Goal: Transaction & Acquisition: Book appointment/travel/reservation

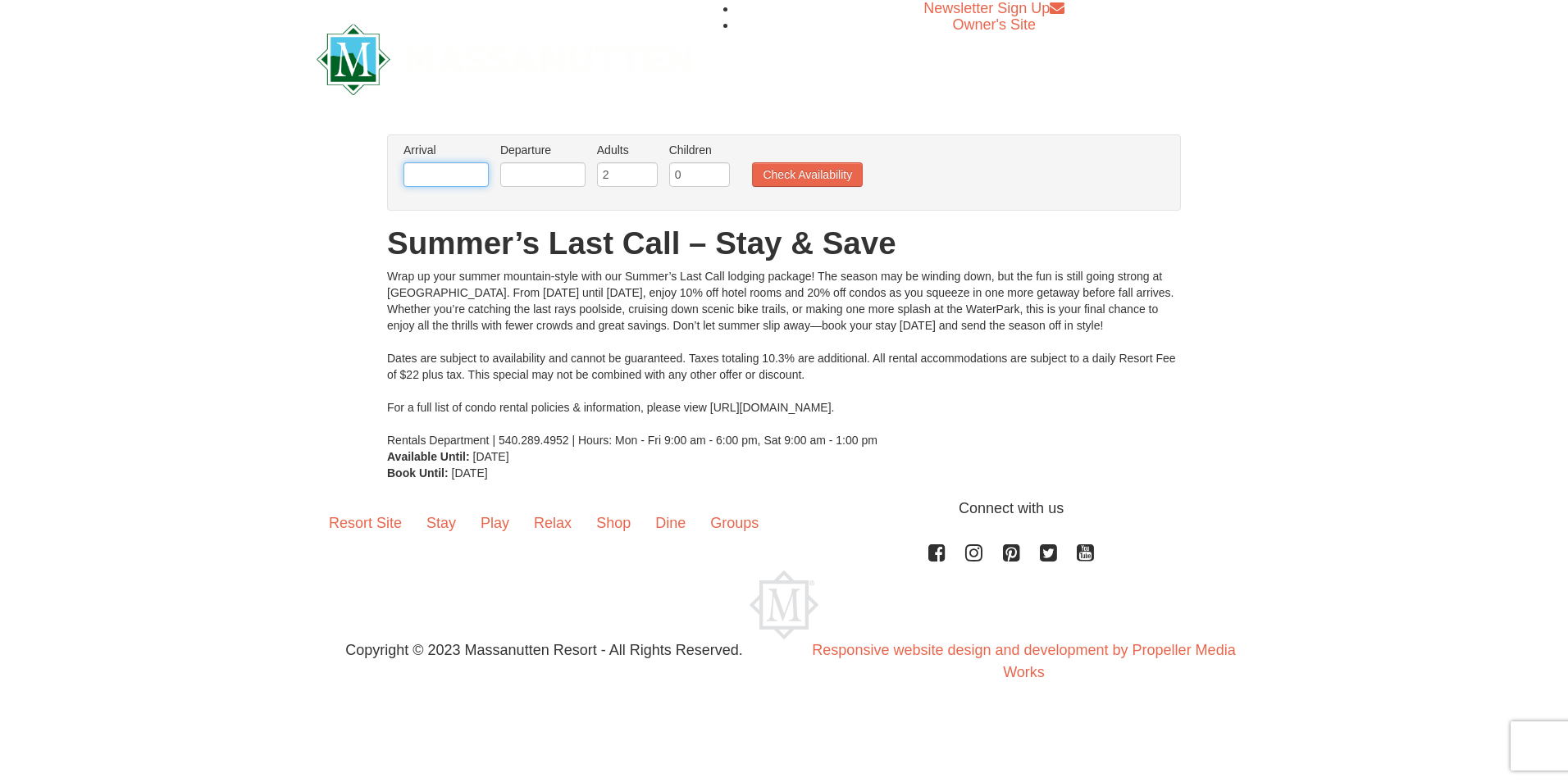
click at [485, 180] on input "text" at bounding box center [446, 175] width 85 height 25
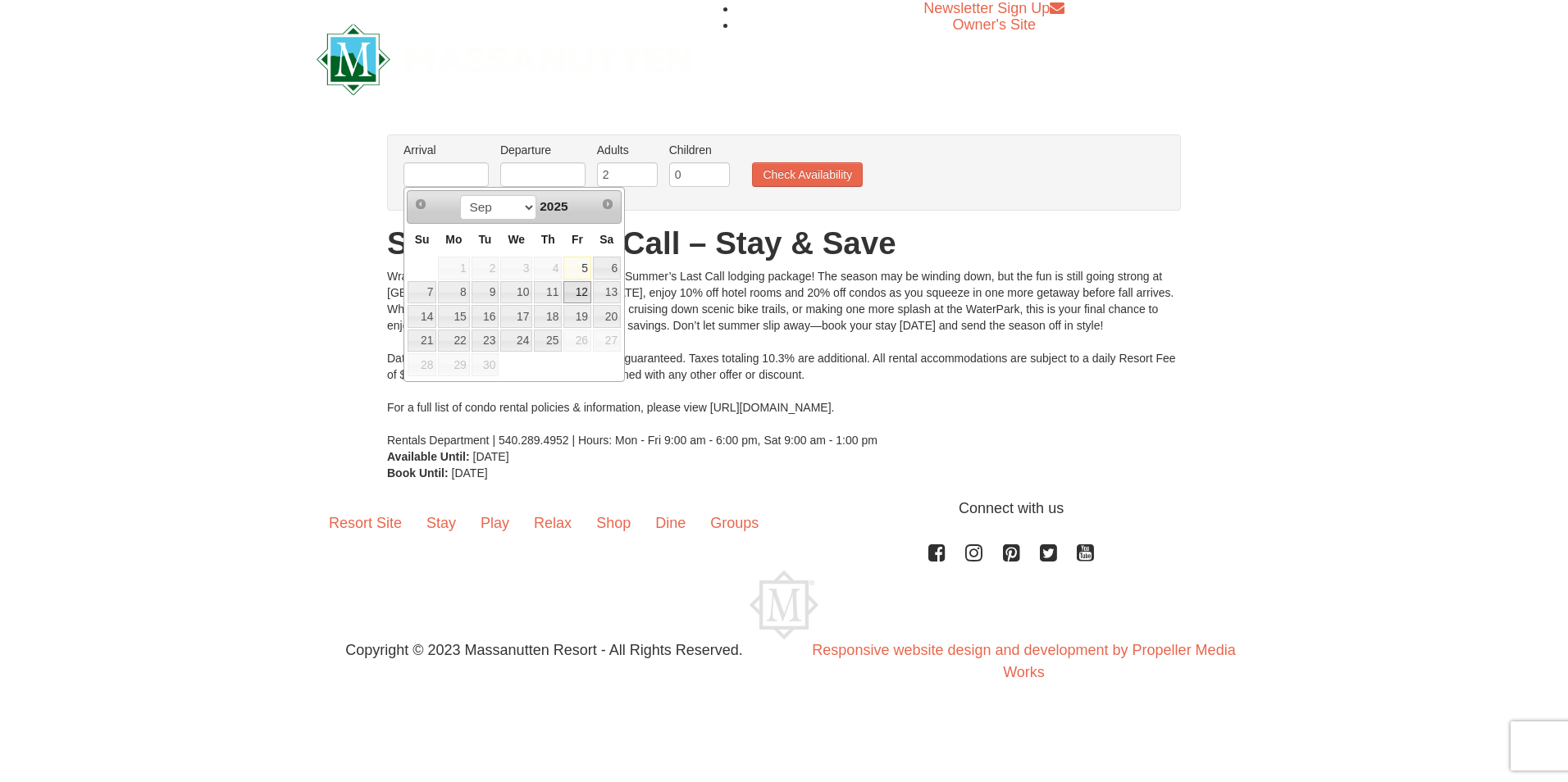
click at [583, 293] on link "12" at bounding box center [576, 293] width 27 height 23
type input "09/12/2025"
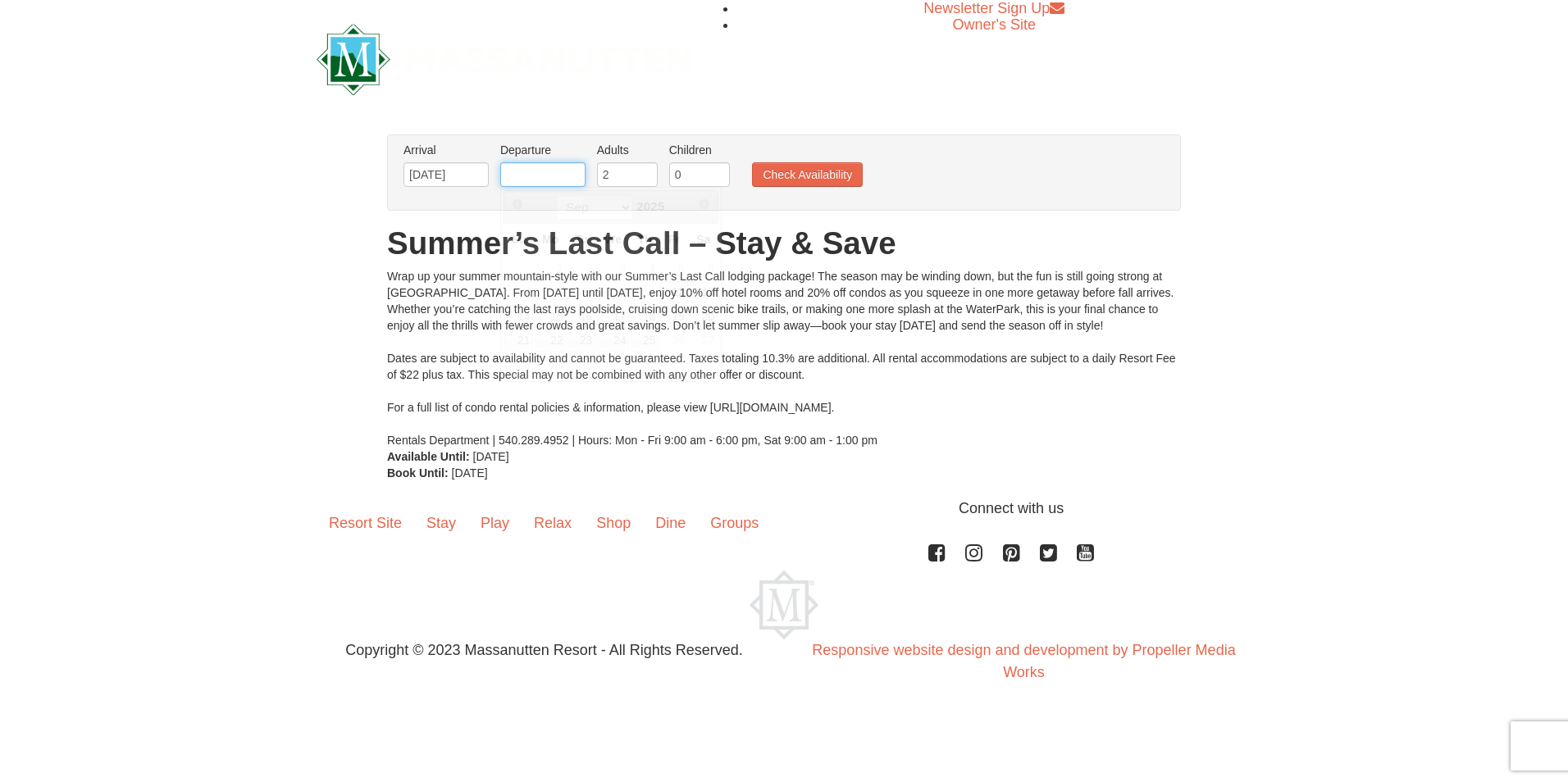
click at [531, 173] on input "text" at bounding box center [543, 175] width 85 height 25
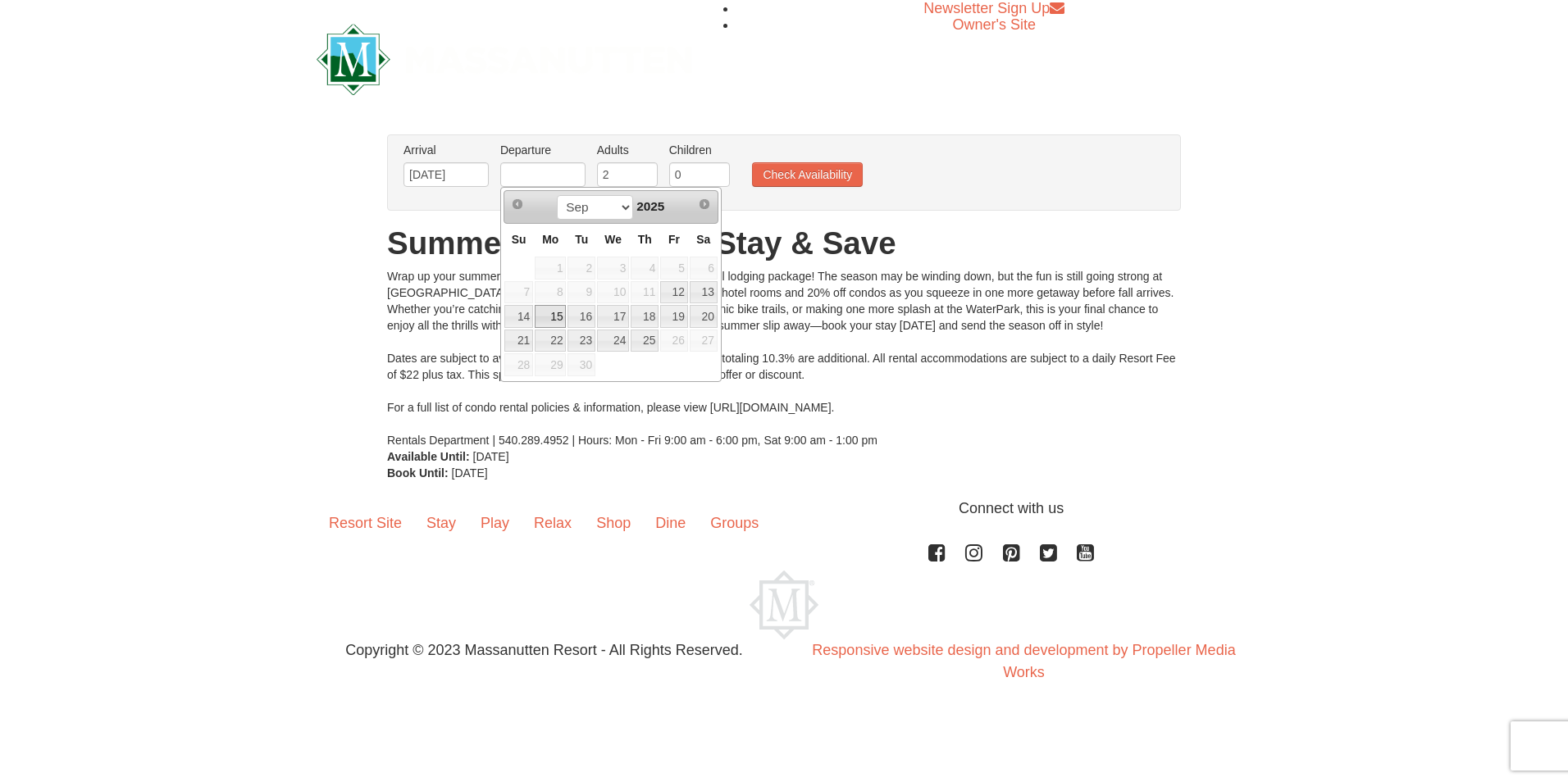
click at [546, 318] on link "15" at bounding box center [550, 317] width 31 height 23
type input "09/15/2025"
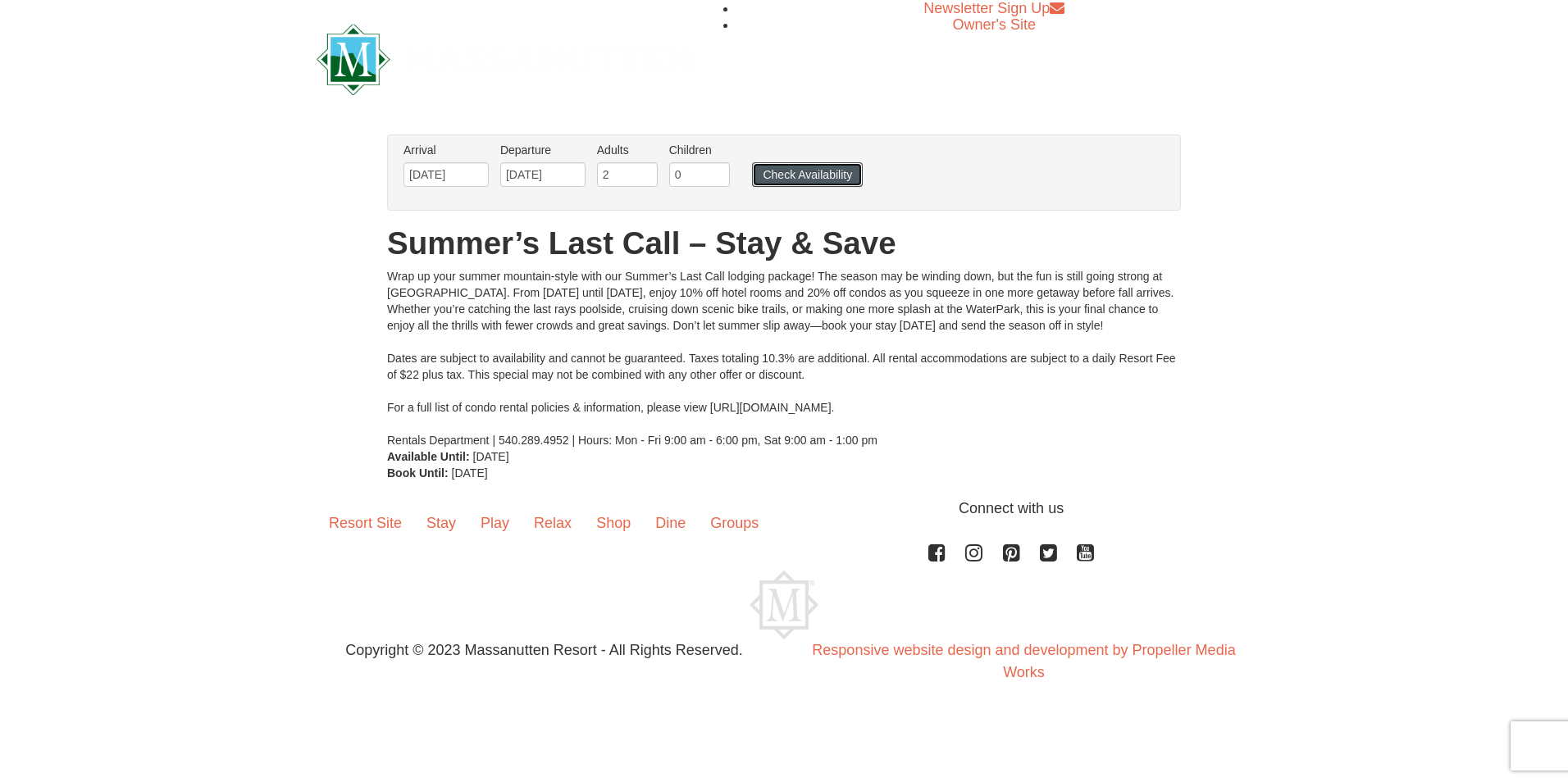
click at [797, 176] on button "Check Availability" at bounding box center [807, 175] width 111 height 25
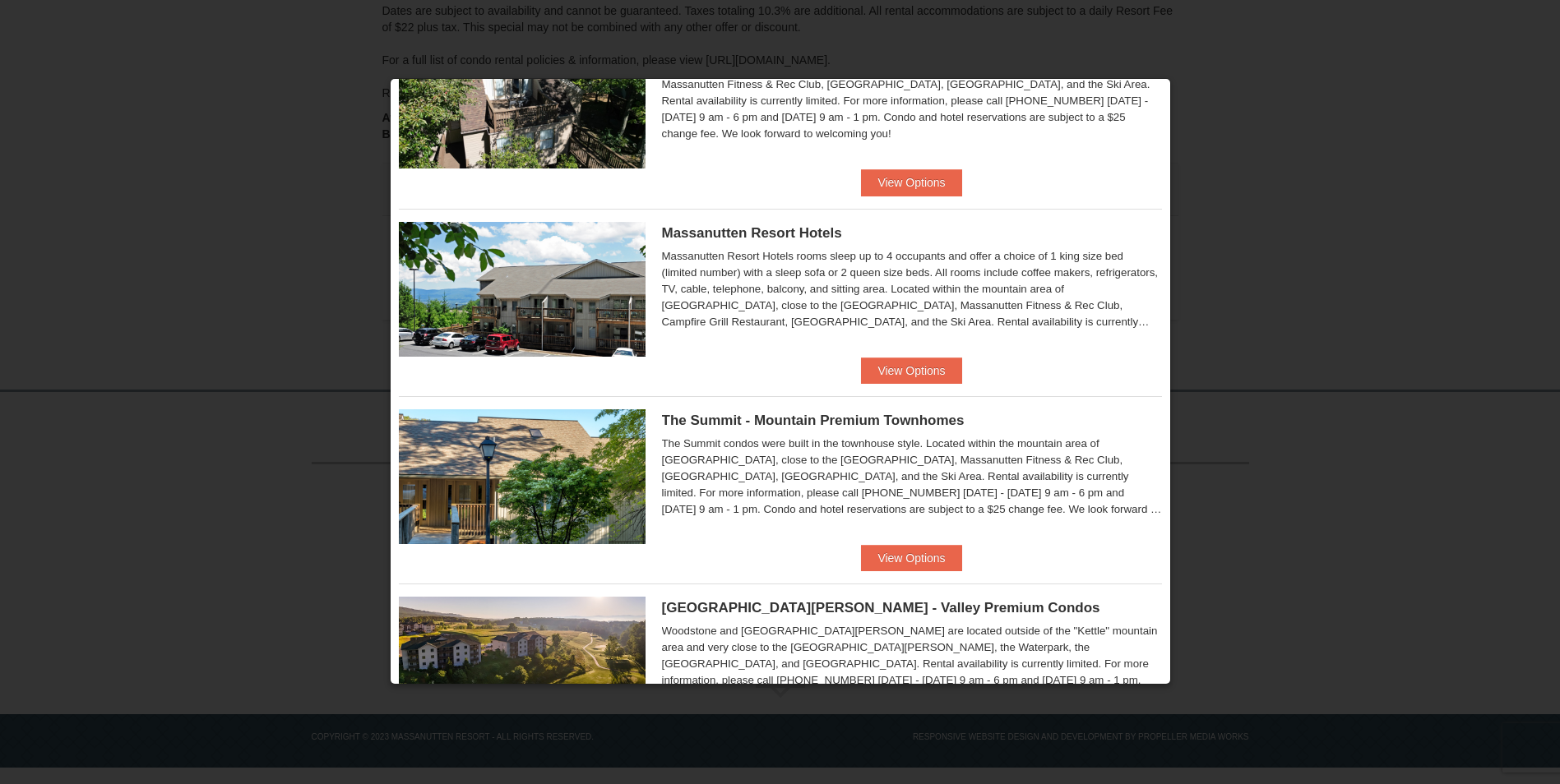
scroll to position [447, 0]
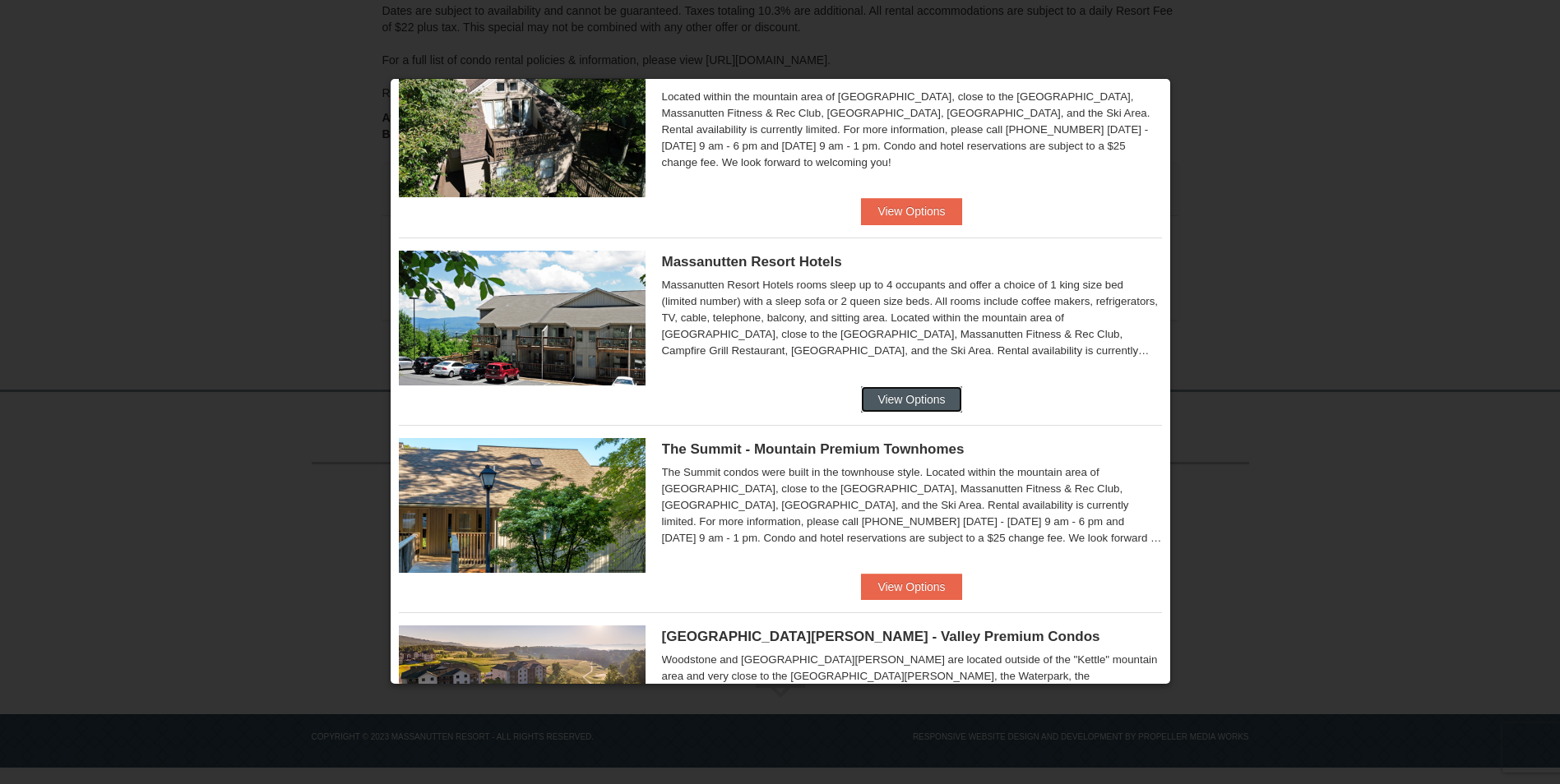
click at [882, 388] on button "View Options" at bounding box center [911, 400] width 101 height 27
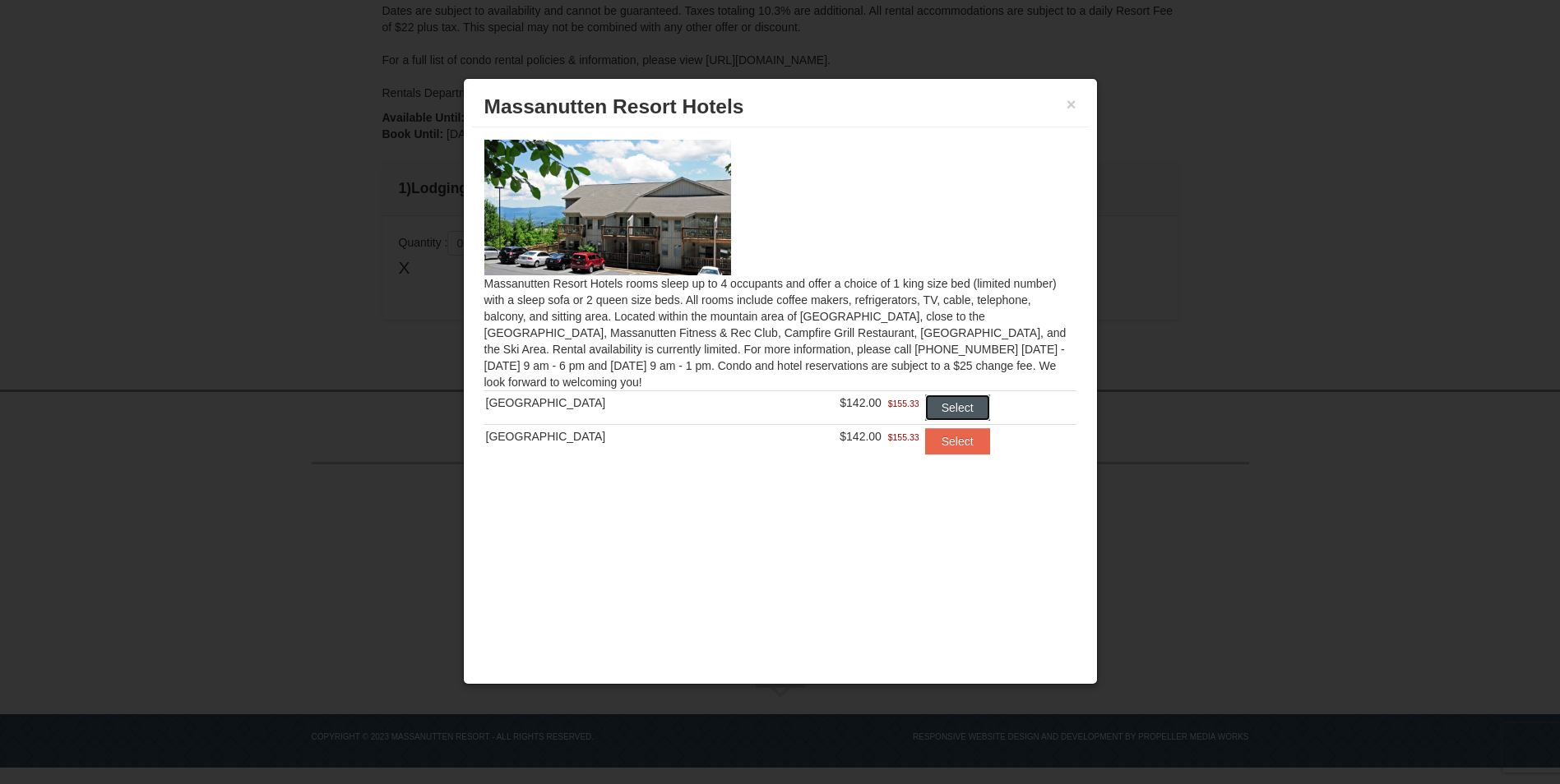
click at [947, 404] on button "Select" at bounding box center [957, 408] width 65 height 27
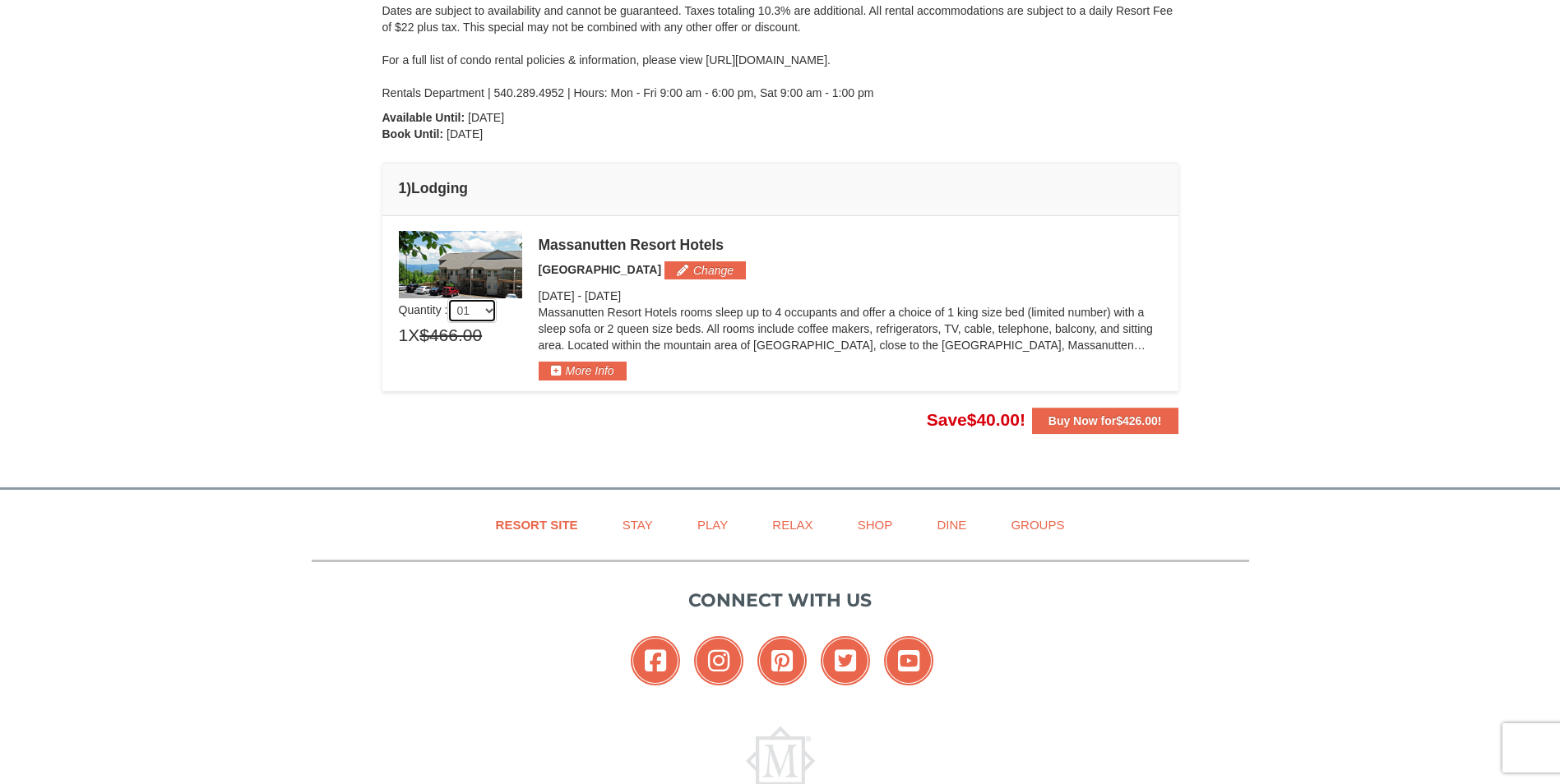
click at [489, 309] on select "01 02 03 04 05" at bounding box center [471, 311] width 49 height 25
click at [706, 443] on div "× From: To: Adults: 2 Children: 0 Change Arrival Please format dates MM/DD/YYYY…" at bounding box center [781, 109] width 829 height 689
click at [1066, 422] on strong "Buy Now for $426.00 !" at bounding box center [1106, 420] width 114 height 13
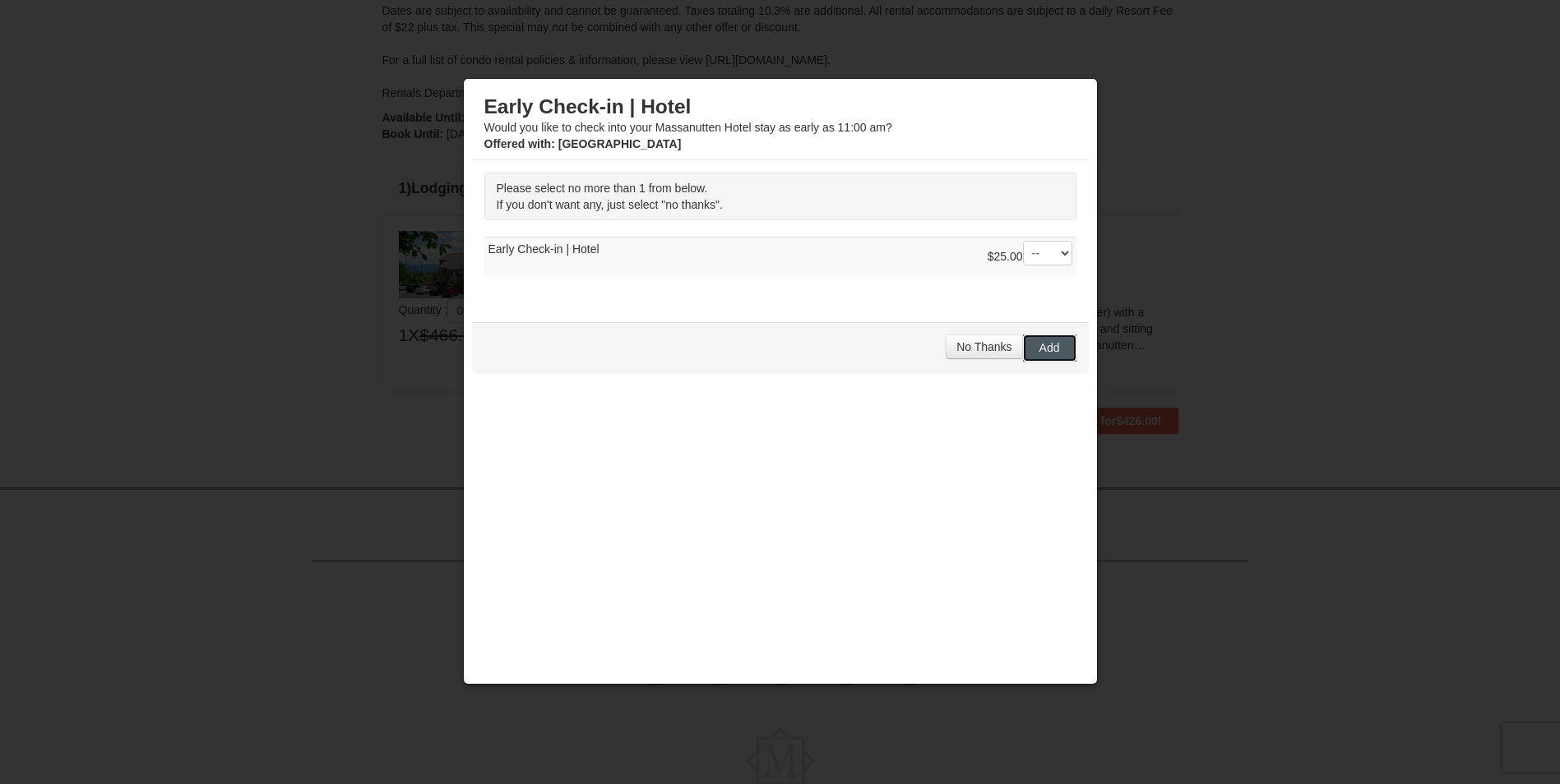
click at [1045, 348] on span "Add" at bounding box center [1049, 348] width 20 height 13
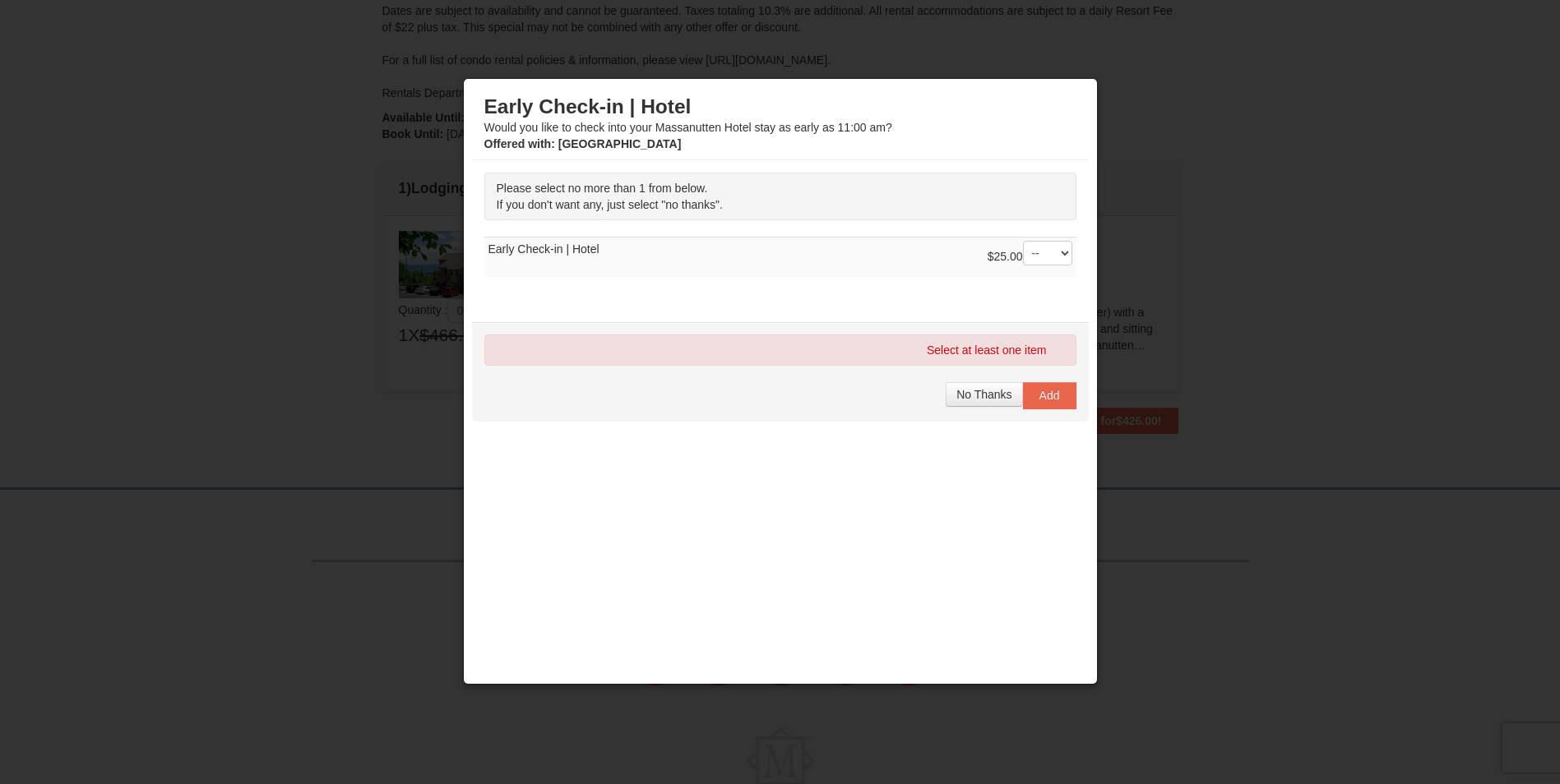
click at [614, 248] on td "$25.00 -- 01 Early Check-in | Hotel" at bounding box center [781, 257] width 592 height 40
click at [586, 248] on td "$25.00 -- 01 Early Check-in | Hotel" at bounding box center [781, 257] width 592 height 40
click at [1047, 257] on select "-- 01" at bounding box center [1047, 253] width 49 height 25
select select "1"
click at [1023, 241] on select "-- 01" at bounding box center [1047, 253] width 49 height 25
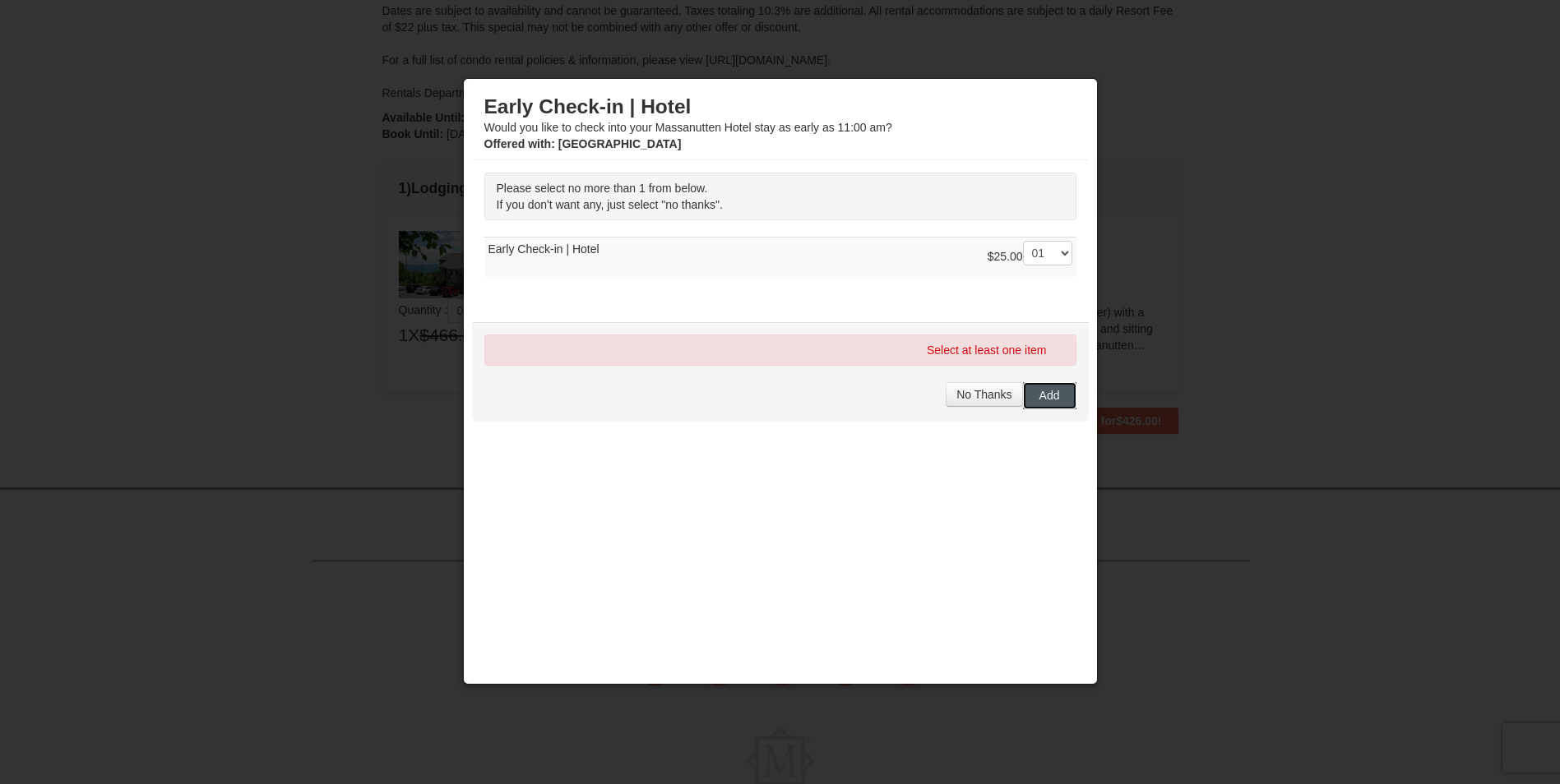
click at [1052, 395] on span "Add" at bounding box center [1049, 395] width 20 height 13
